Goal: Answer question/provide support

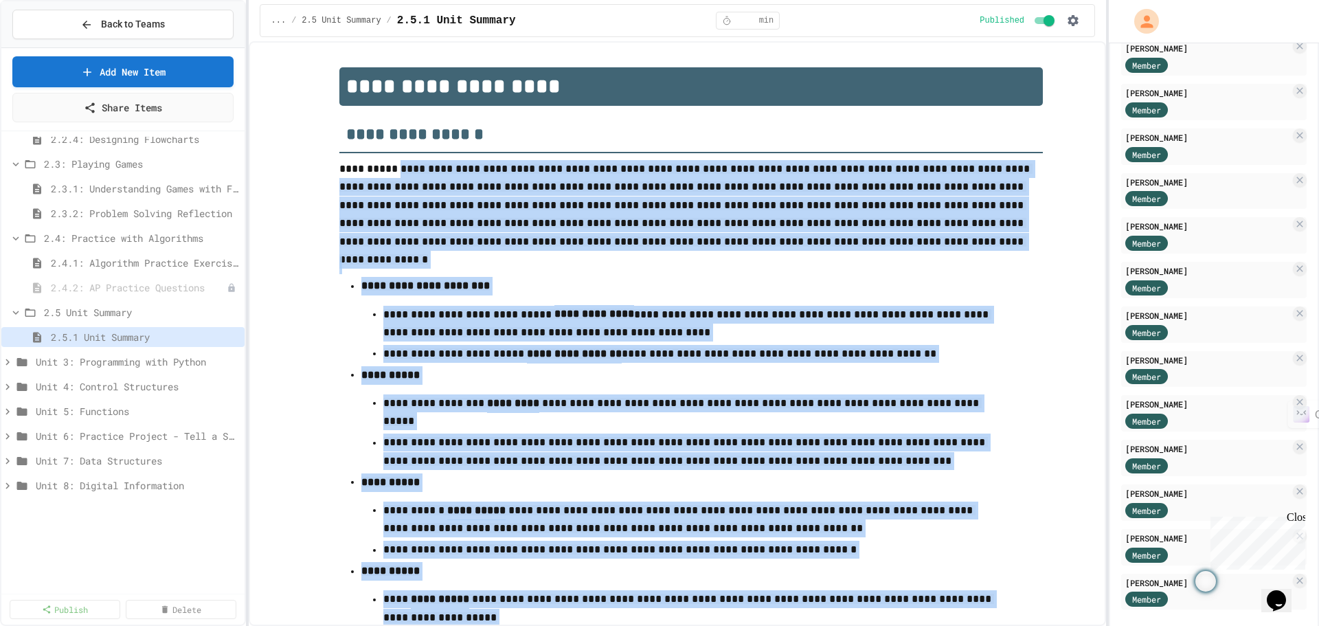
scroll to position [186, 0]
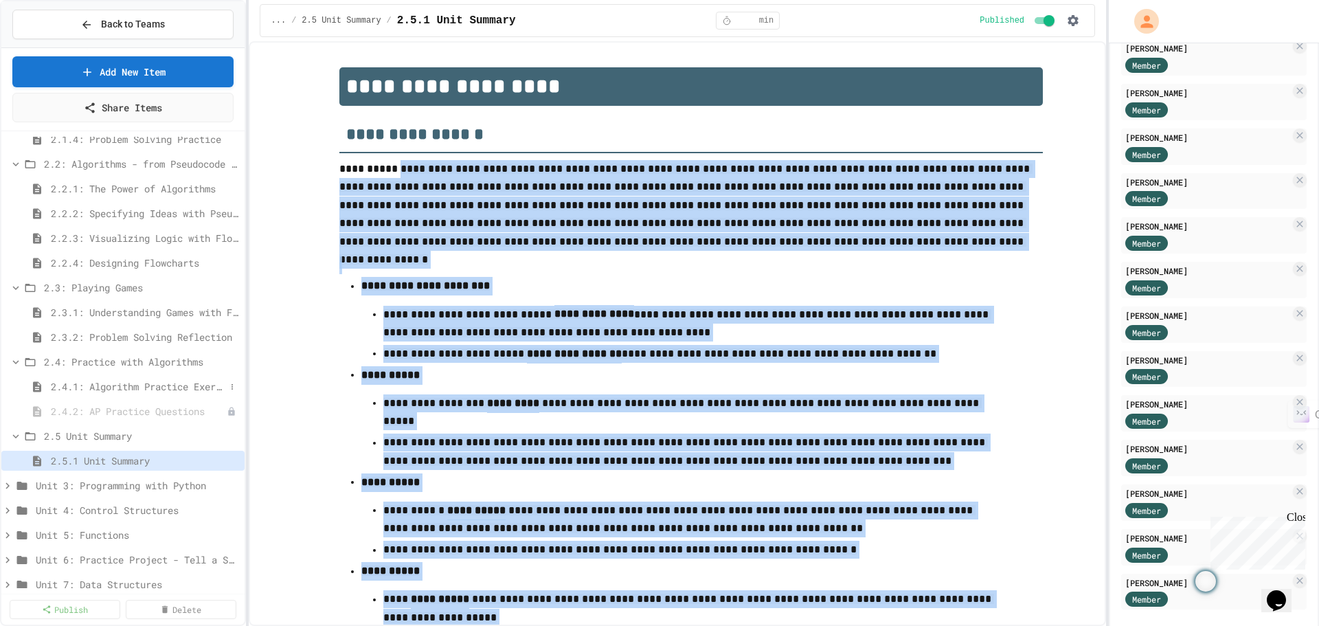
click at [100, 386] on span "2.4.1: Algorithm Practice Exercises" at bounding box center [138, 386] width 174 height 14
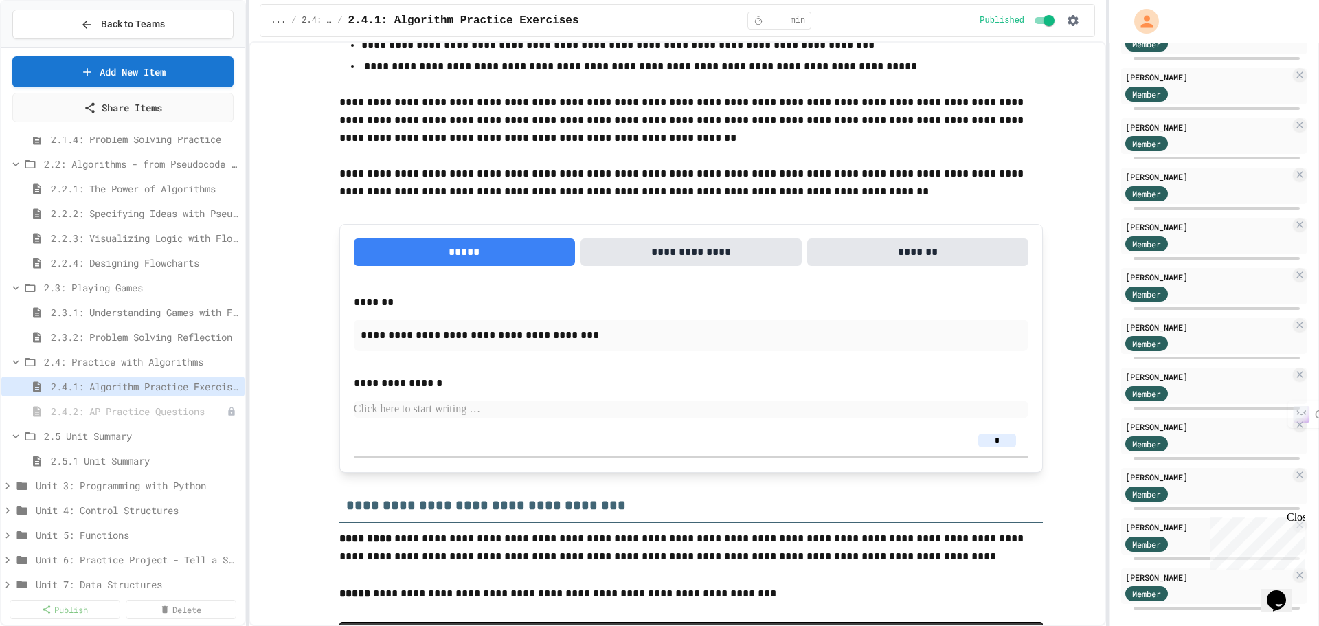
scroll to position [275, 0]
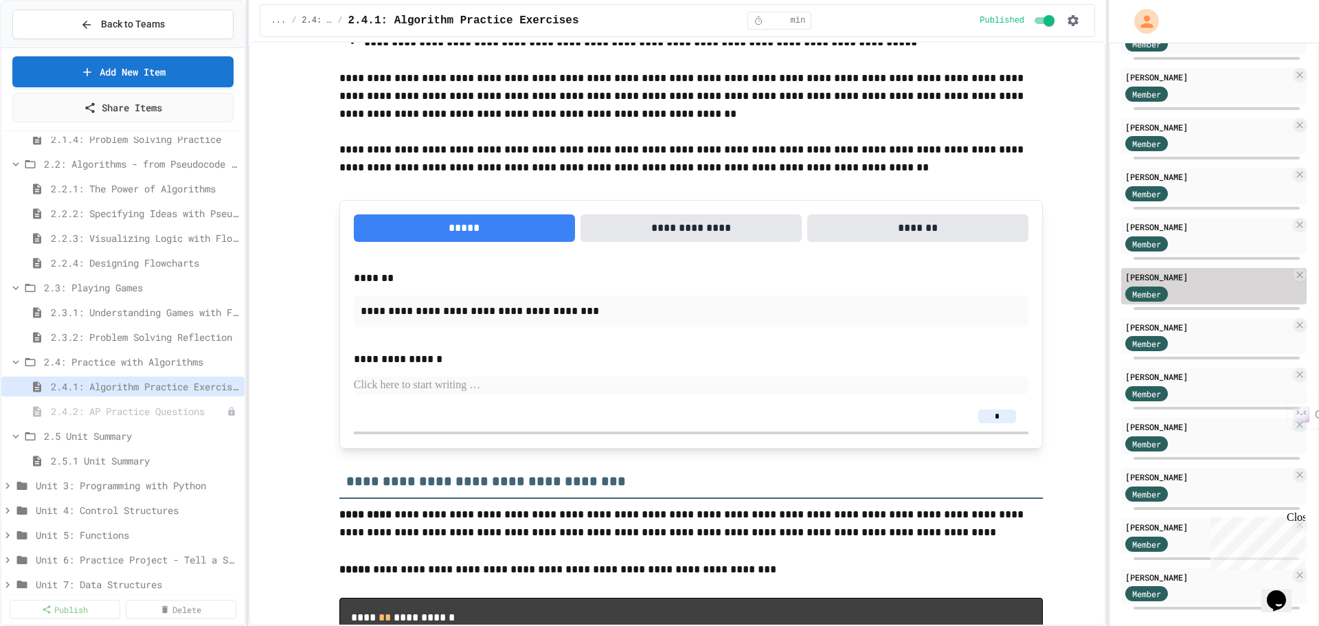
click at [1174, 271] on div "[PERSON_NAME]" at bounding box center [1207, 277] width 165 height 12
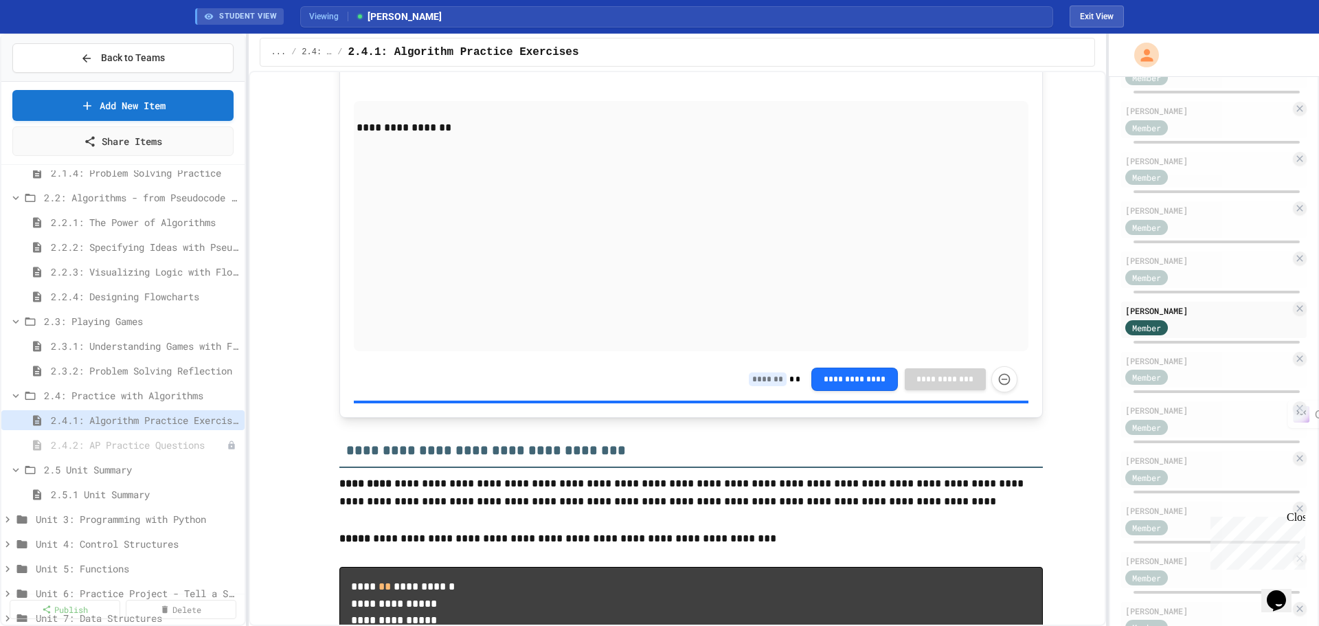
scroll to position [549, 0]
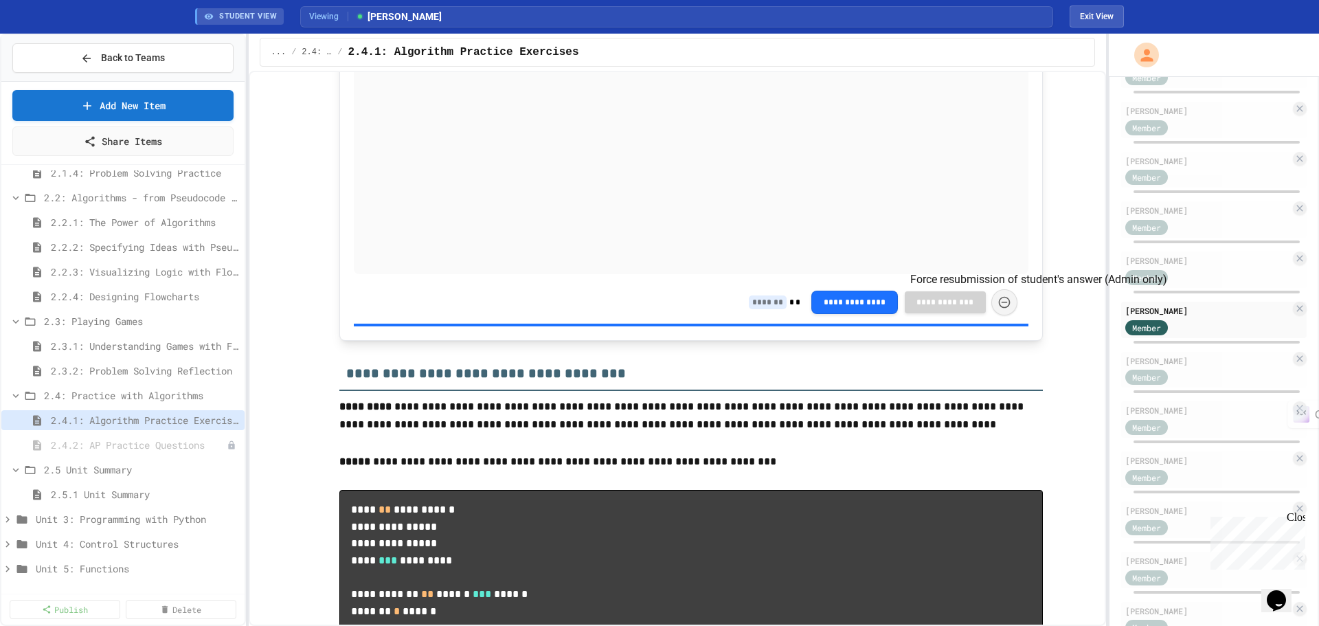
click at [1002, 303] on icon "Force resubmission of student's answer (Admin only)" at bounding box center [1004, 302] width 14 height 14
click at [999, 301] on icon "Force resubmission of student's answer (Admin only)" at bounding box center [1004, 301] width 14 height 14
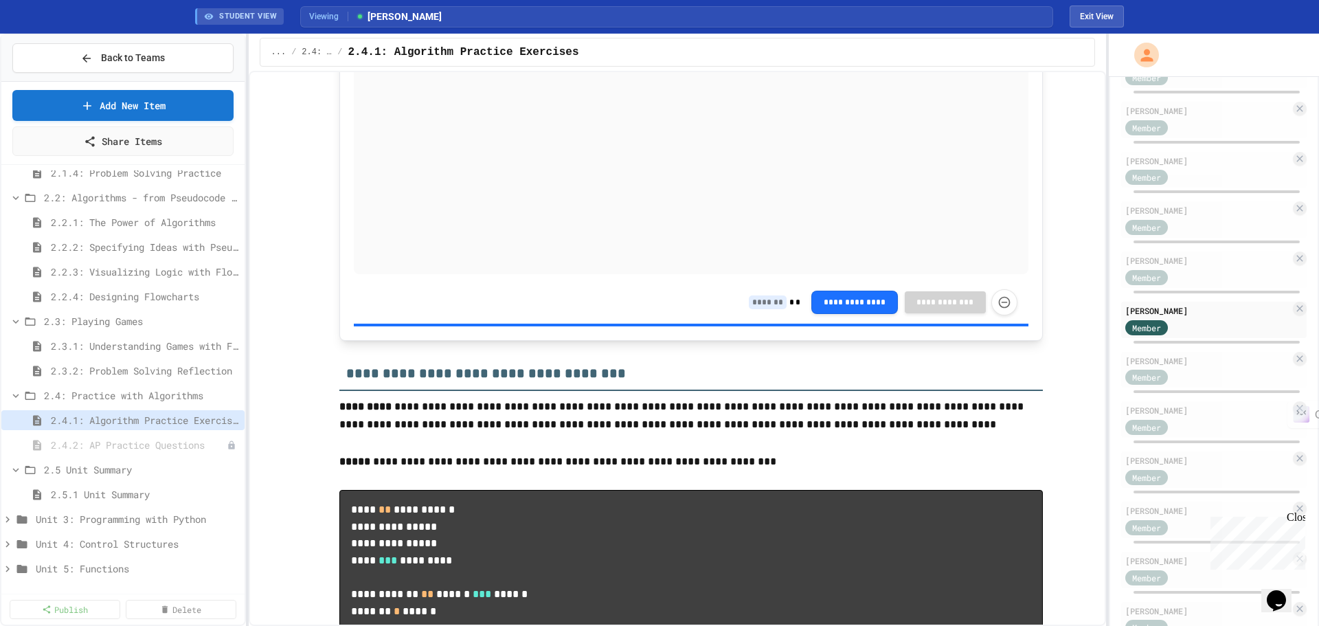
click at [1104, 14] on button "Exit View" at bounding box center [1096, 16] width 54 height 22
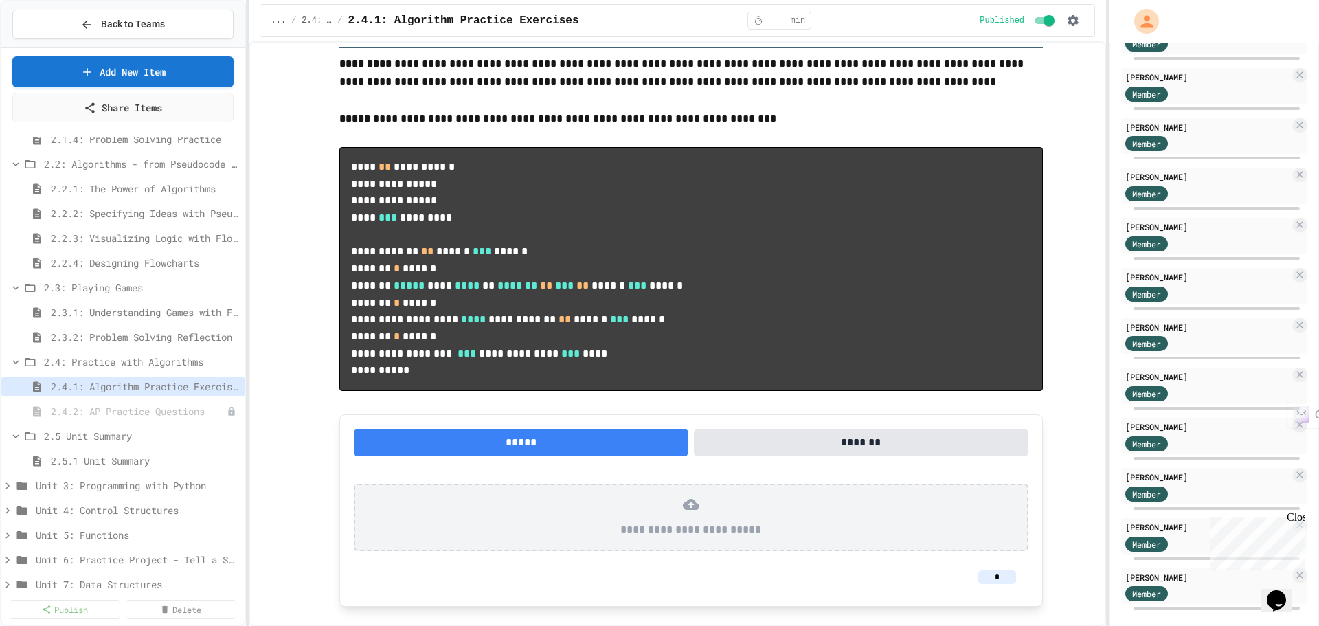
scroll to position [519, 0]
